Goal: Information Seeking & Learning: Learn about a topic

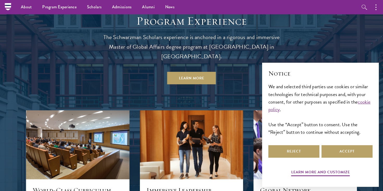
scroll to position [449, 0]
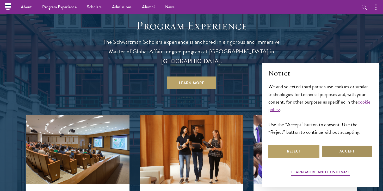
click at [347, 152] on button "Accept" at bounding box center [347, 152] width 51 height 13
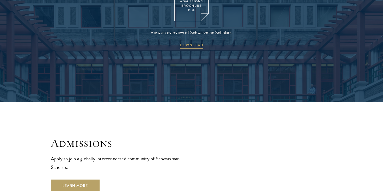
scroll to position [882, 0]
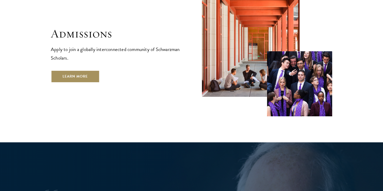
click at [73, 70] on link "Learn More" at bounding box center [75, 76] width 49 height 13
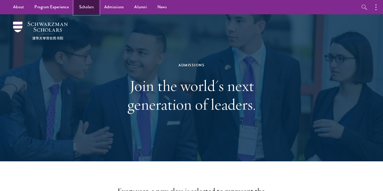
click at [87, 9] on link "Scholars" at bounding box center [86, 7] width 25 height 14
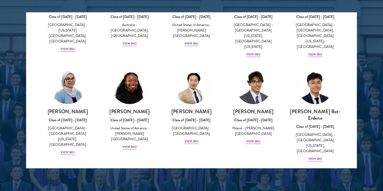
scroll to position [266, 0]
